Goal: Task Accomplishment & Management: Complete application form

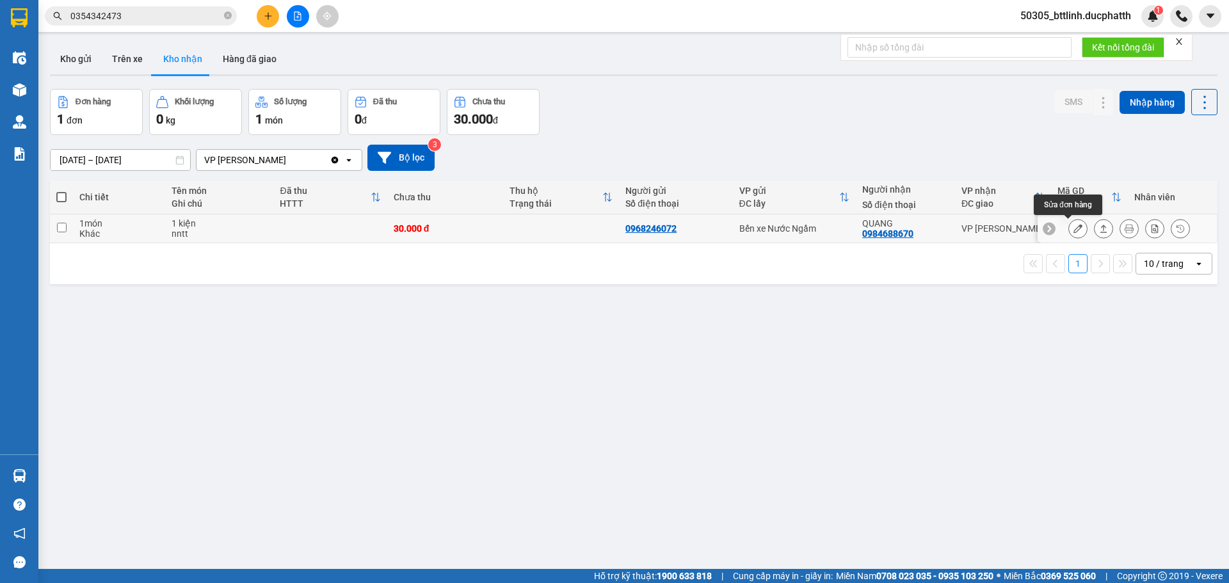
click at [1074, 226] on icon at bounding box center [1078, 228] width 9 height 9
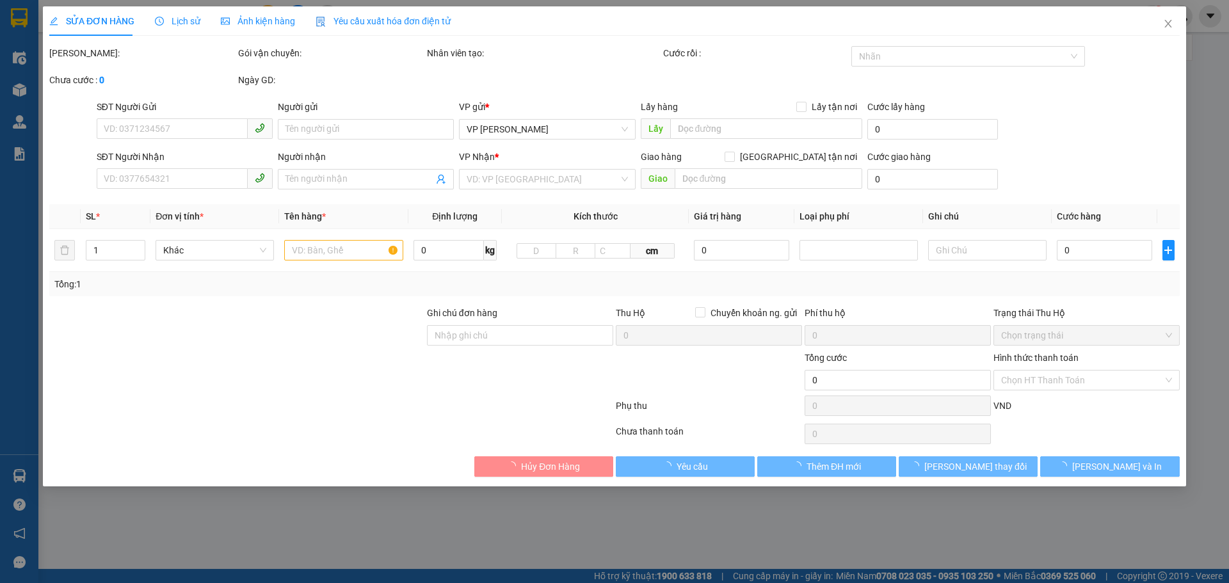
type input "0968246072"
type input "0984688670"
type input "QUANG"
type input "nntt"
type input "30.000"
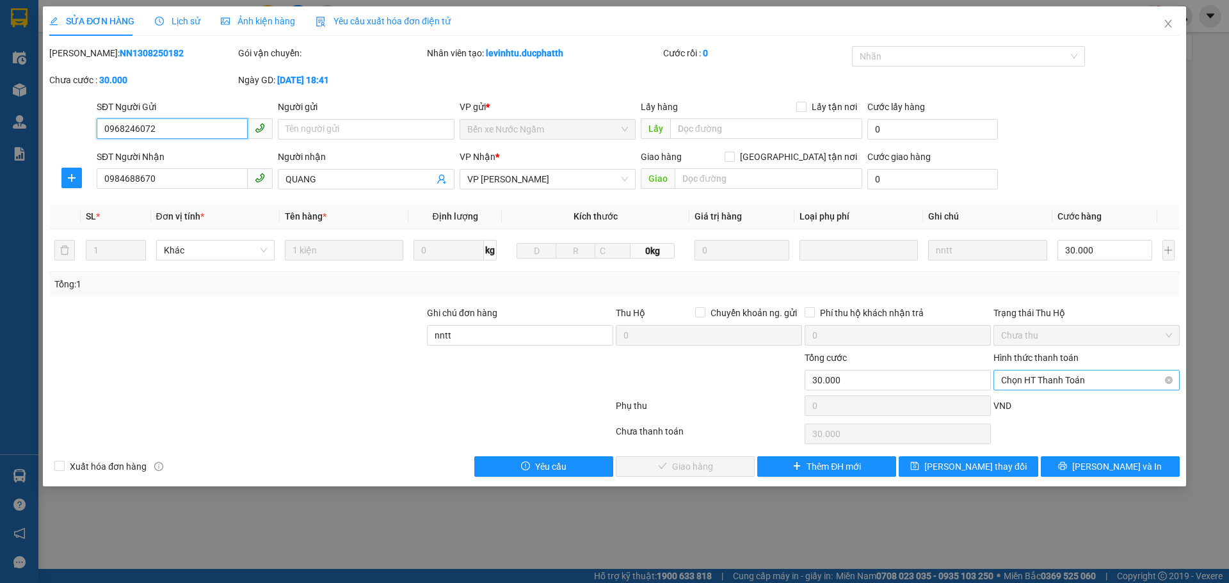
click at [1080, 379] on span "Chọn HT Thanh Toán" at bounding box center [1086, 380] width 171 height 19
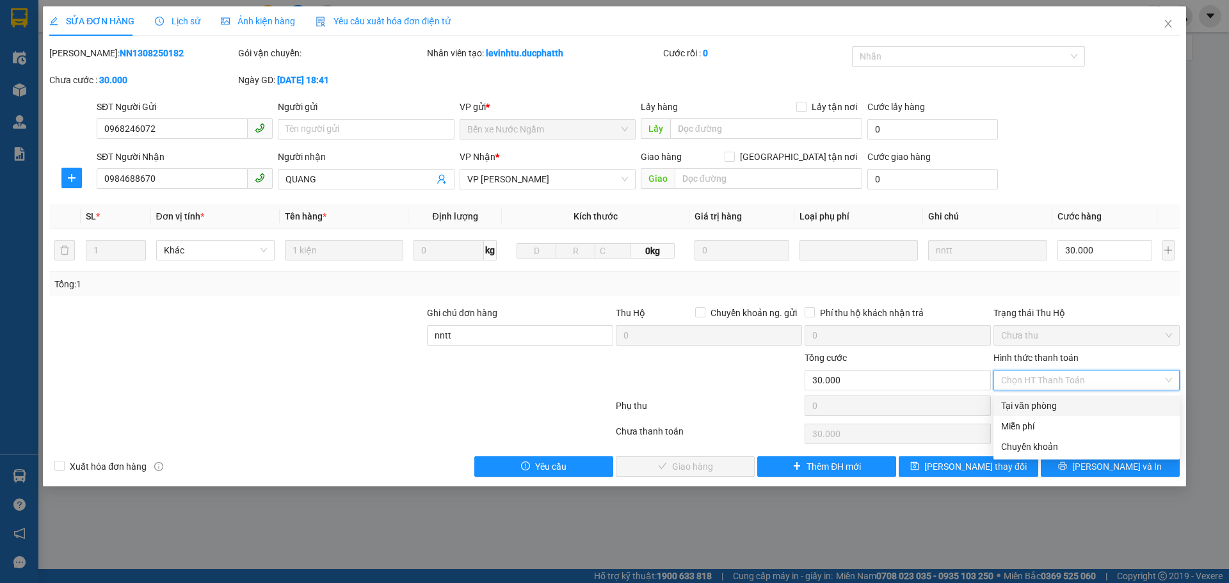
click at [1058, 402] on div "Tại văn phòng" at bounding box center [1086, 406] width 171 height 14
type input "0"
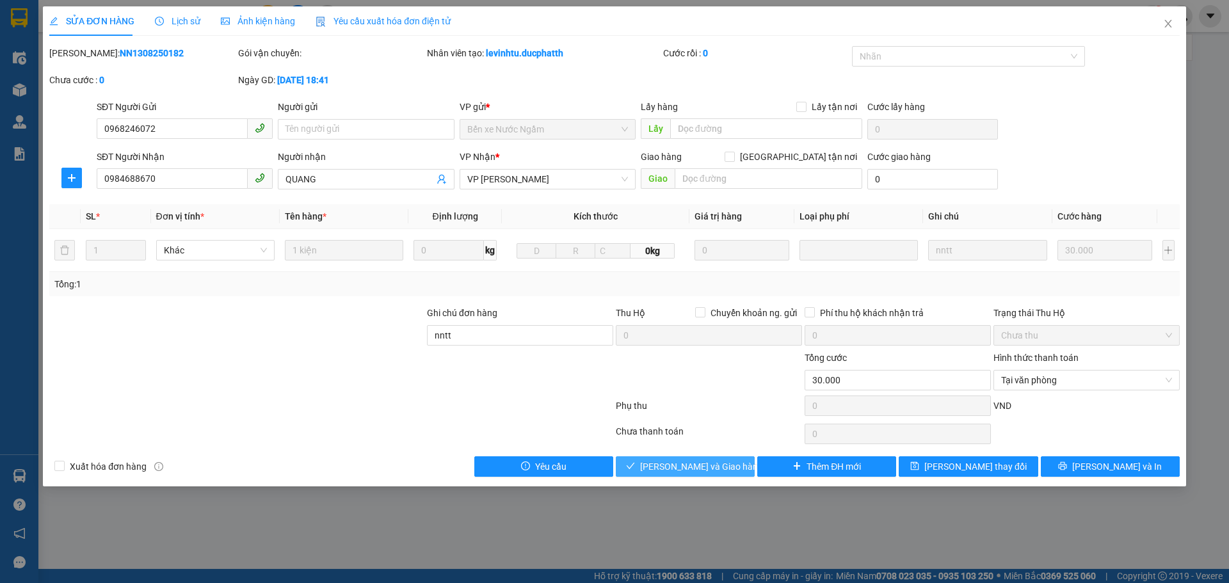
click at [658, 466] on span "[PERSON_NAME] và Giao hàng" at bounding box center [701, 467] width 123 height 14
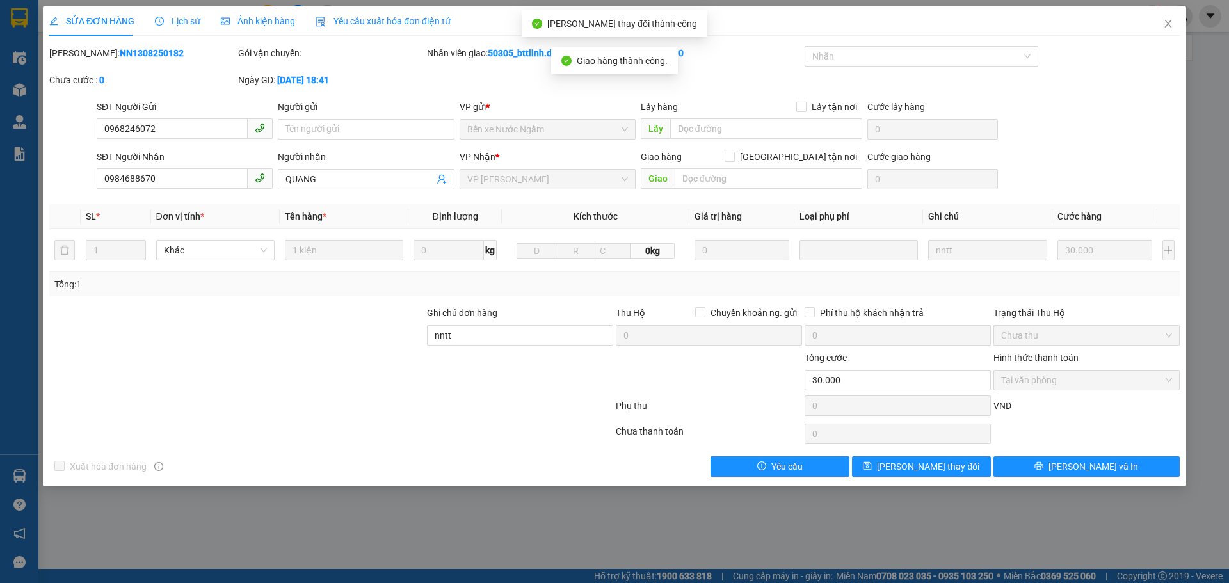
click at [680, 529] on div "SỬA ĐƠN HÀNG Lịch sử Ảnh kiện hàng Yêu cầu xuất hóa đơn điện tử Total Paid Fee …" at bounding box center [614, 291] width 1229 height 583
click at [1164, 28] on icon "close" at bounding box center [1168, 24] width 10 height 10
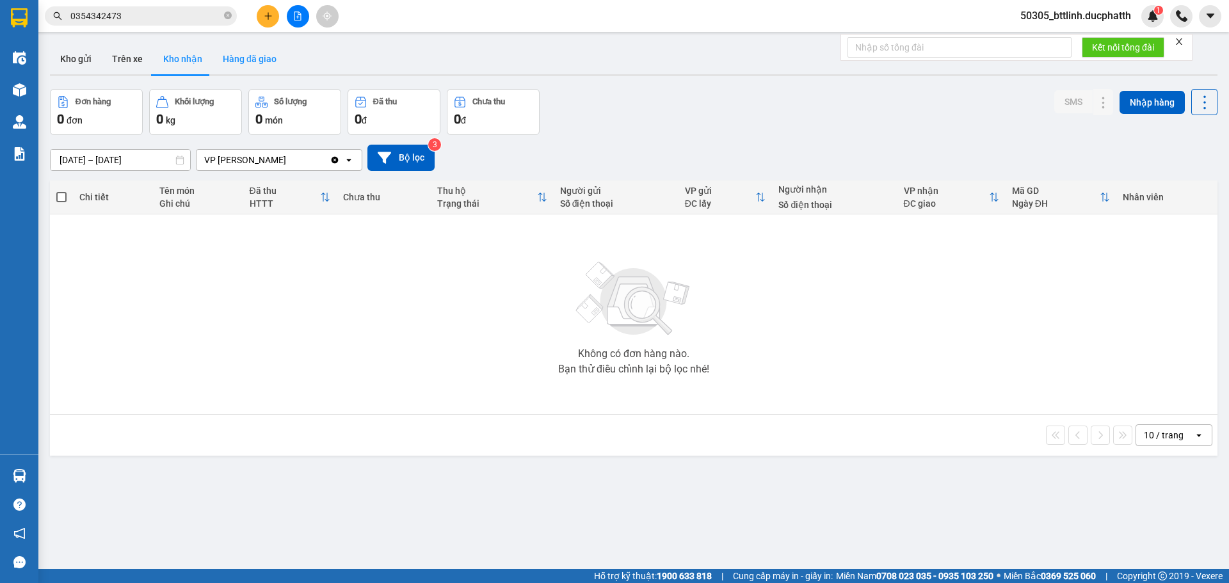
click at [257, 71] on button "Hàng đã giao" at bounding box center [250, 59] width 74 height 31
